Goal: Task Accomplishment & Management: Manage account settings

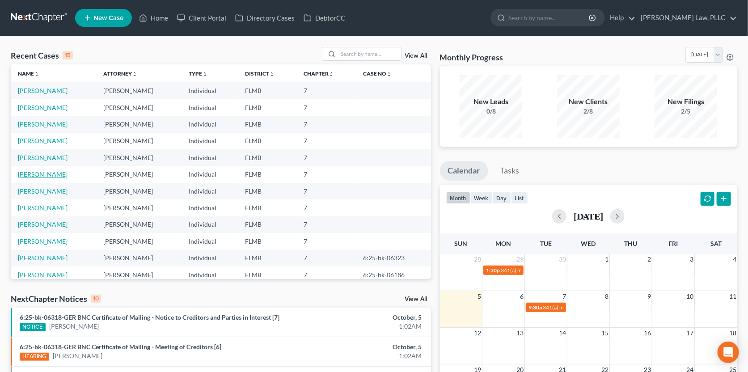
click at [52, 173] on link "[PERSON_NAME]" at bounding box center [43, 174] width 50 height 8
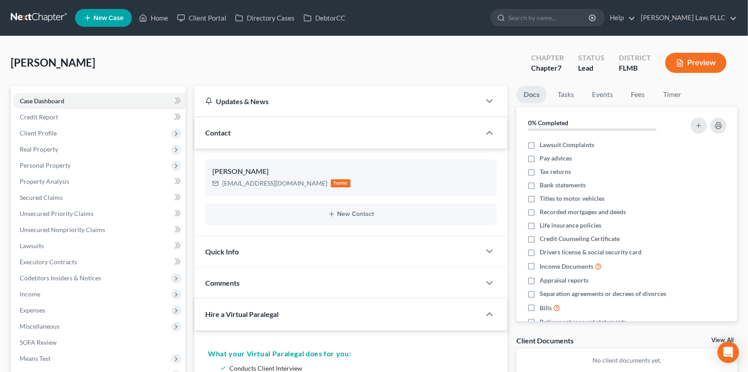
click at [41, 16] on link at bounding box center [39, 18] width 57 height 16
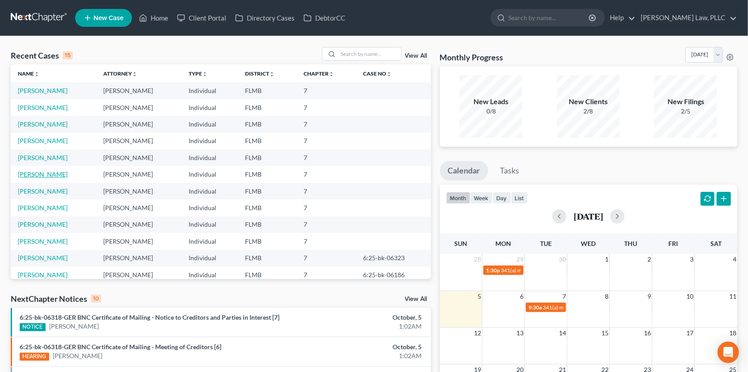
click at [52, 176] on link "[PERSON_NAME]" at bounding box center [43, 174] width 50 height 8
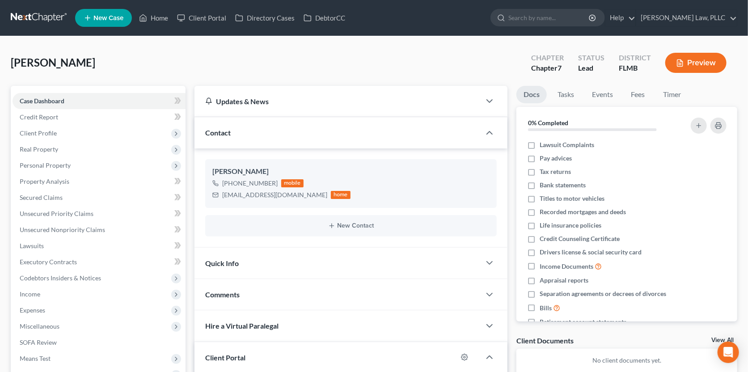
click at [47, 16] on link at bounding box center [39, 18] width 57 height 16
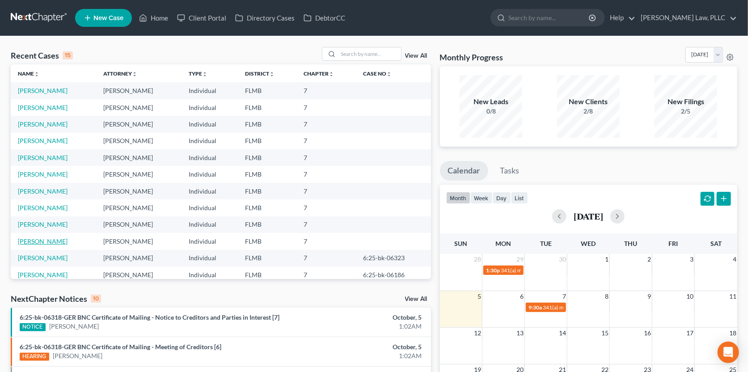
click at [29, 242] on link "[PERSON_NAME]" at bounding box center [43, 242] width 50 height 8
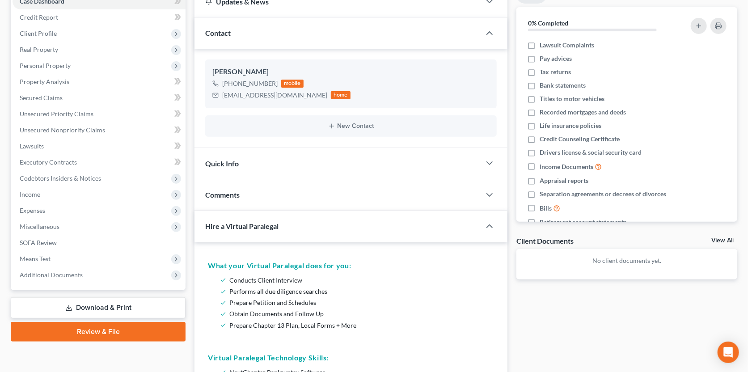
scroll to position [36, 0]
